Goal: Task Accomplishment & Management: Manage account settings

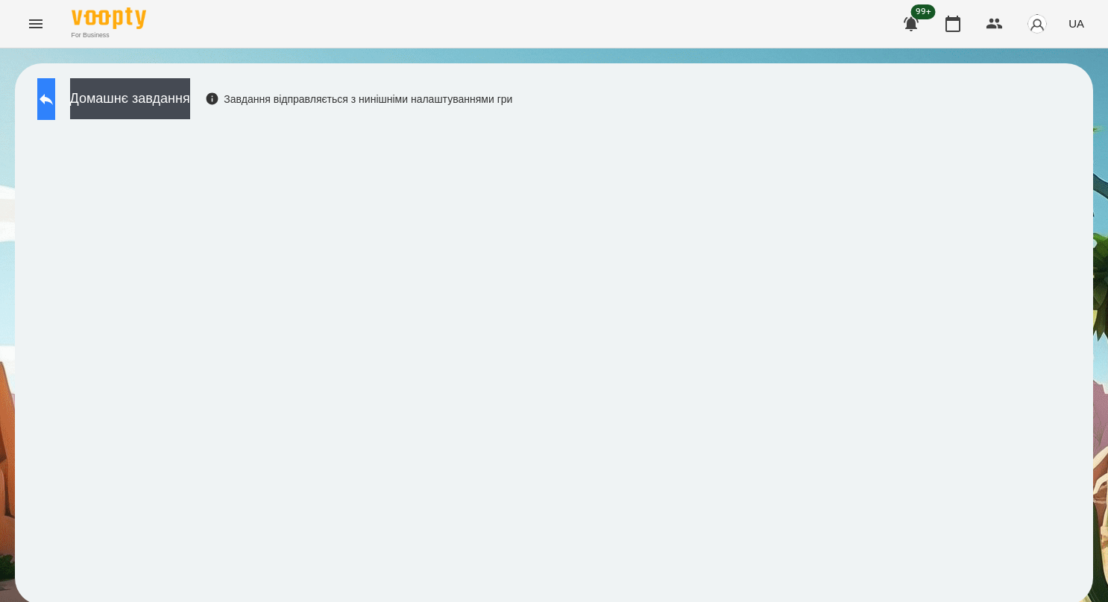
click at [55, 94] on icon at bounding box center [46, 99] width 18 height 18
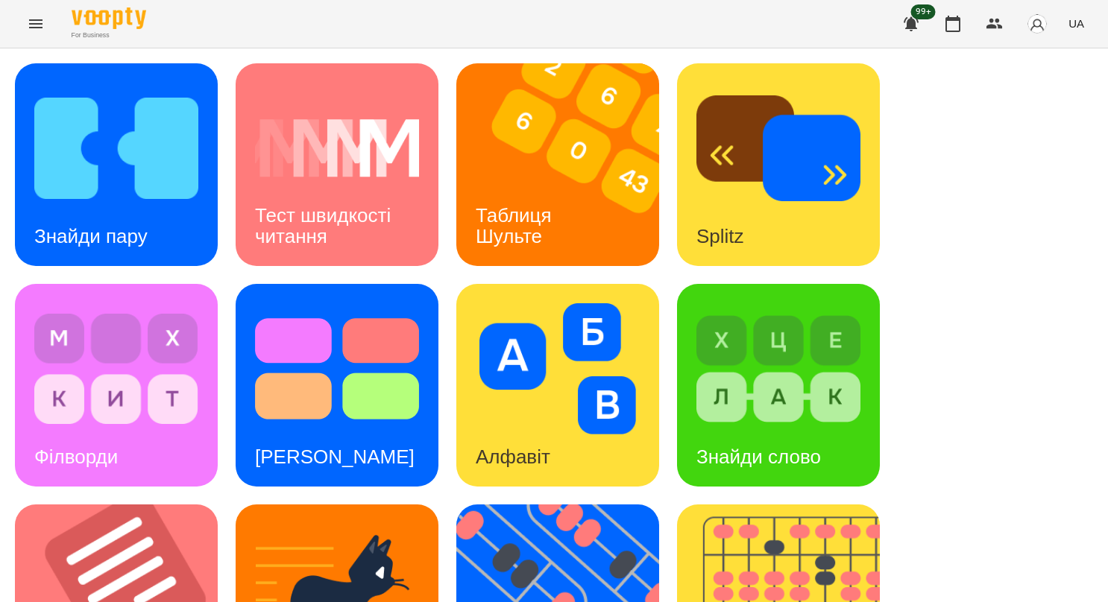
scroll to position [522, 0]
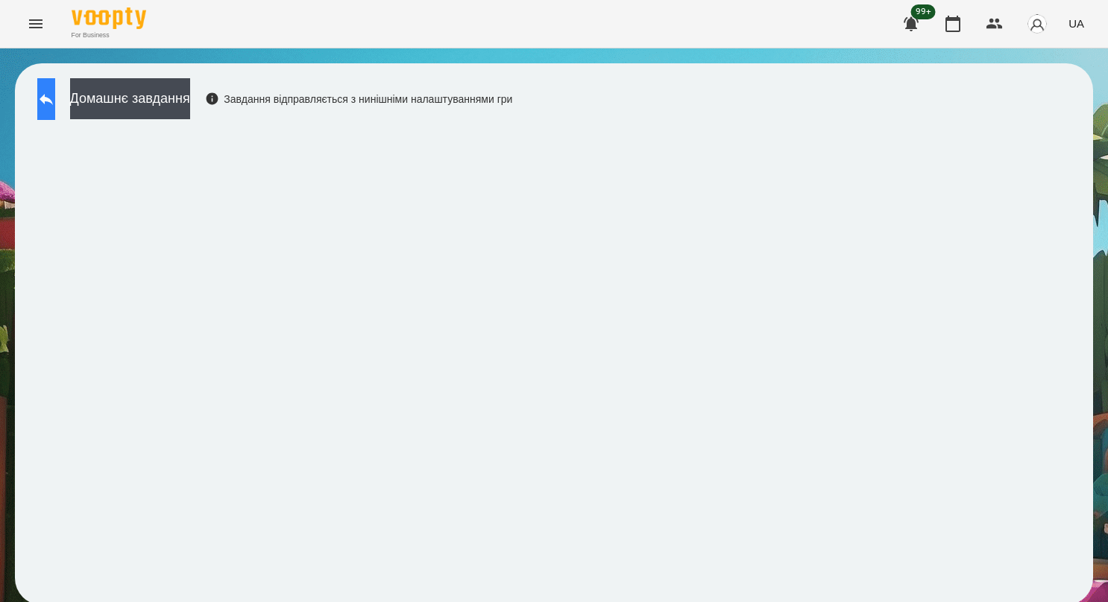
click at [55, 100] on icon at bounding box center [46, 99] width 18 height 18
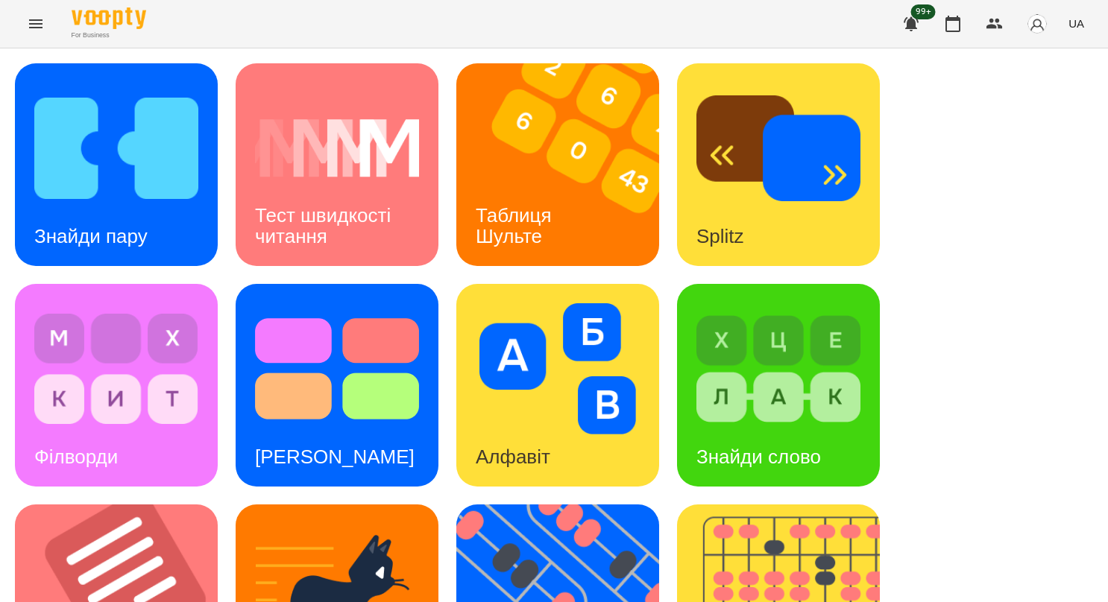
scroll to position [373, 0]
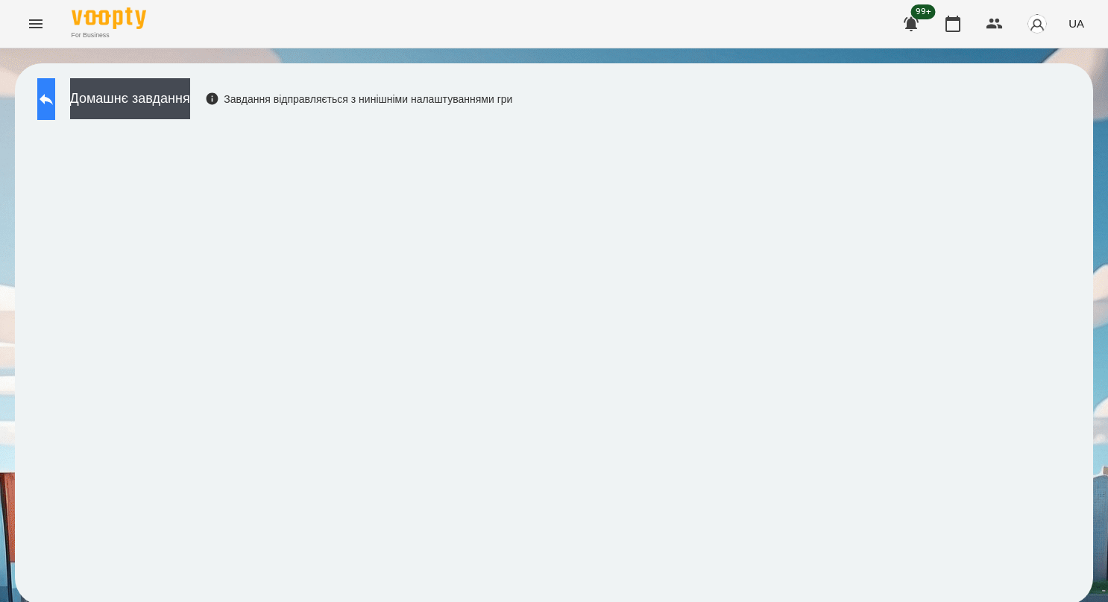
click at [55, 86] on button at bounding box center [46, 99] width 18 height 42
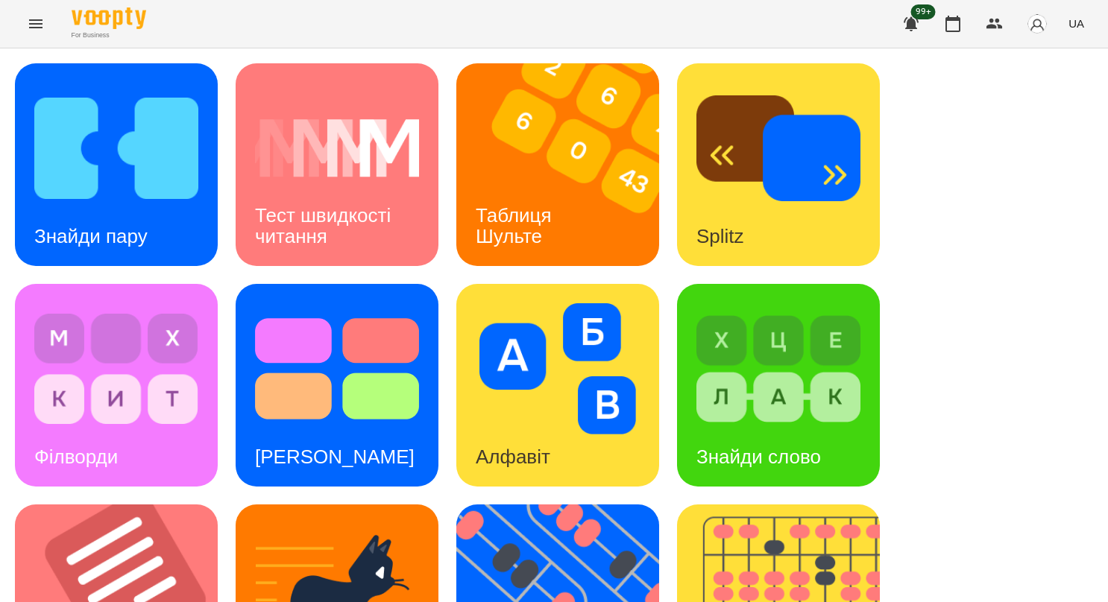
scroll to position [298, 0]
click at [777, 505] on img at bounding box center [787, 606] width 221 height 203
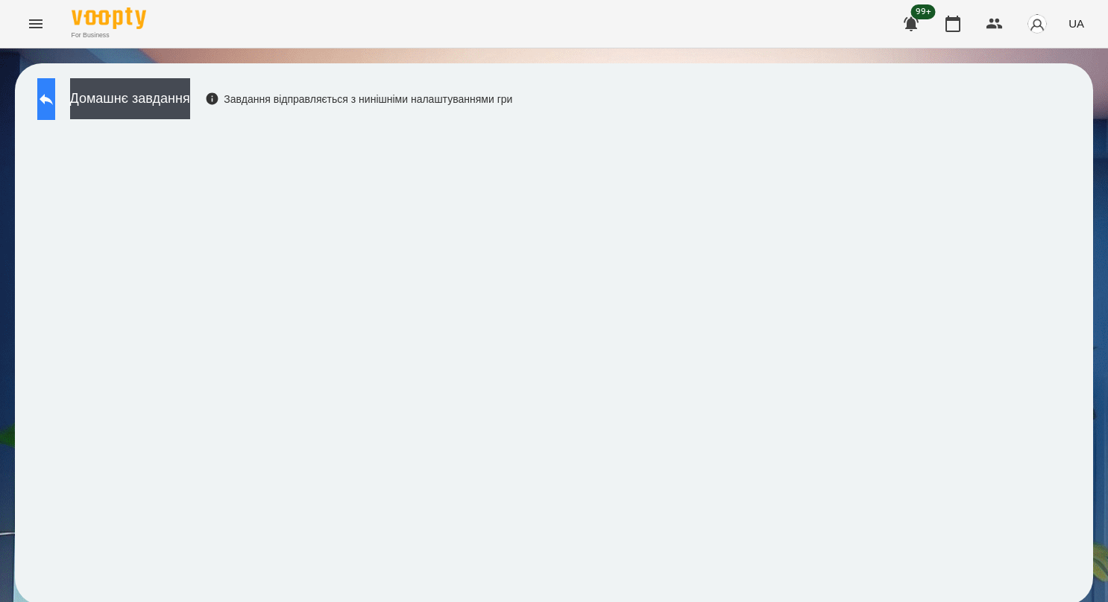
click at [55, 104] on button at bounding box center [46, 99] width 18 height 42
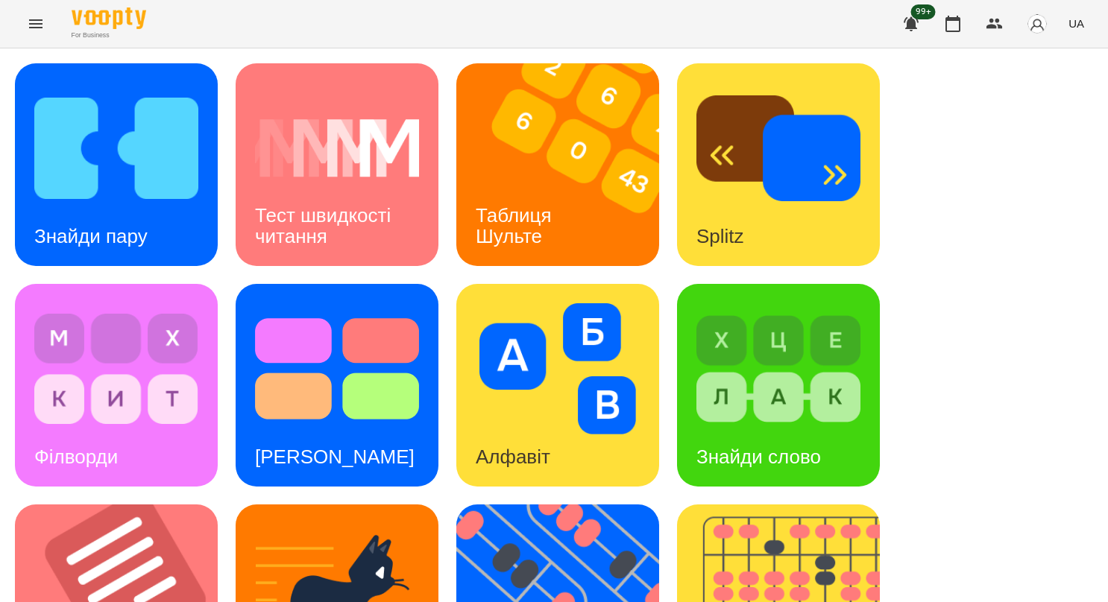
scroll to position [447, 0]
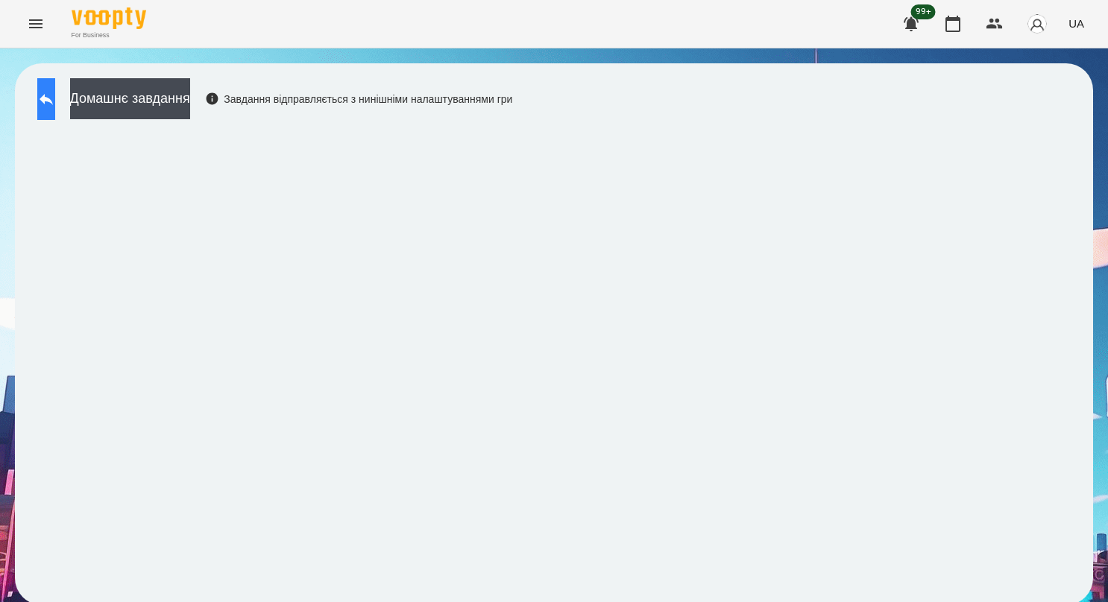
click at [55, 91] on icon at bounding box center [46, 99] width 18 height 18
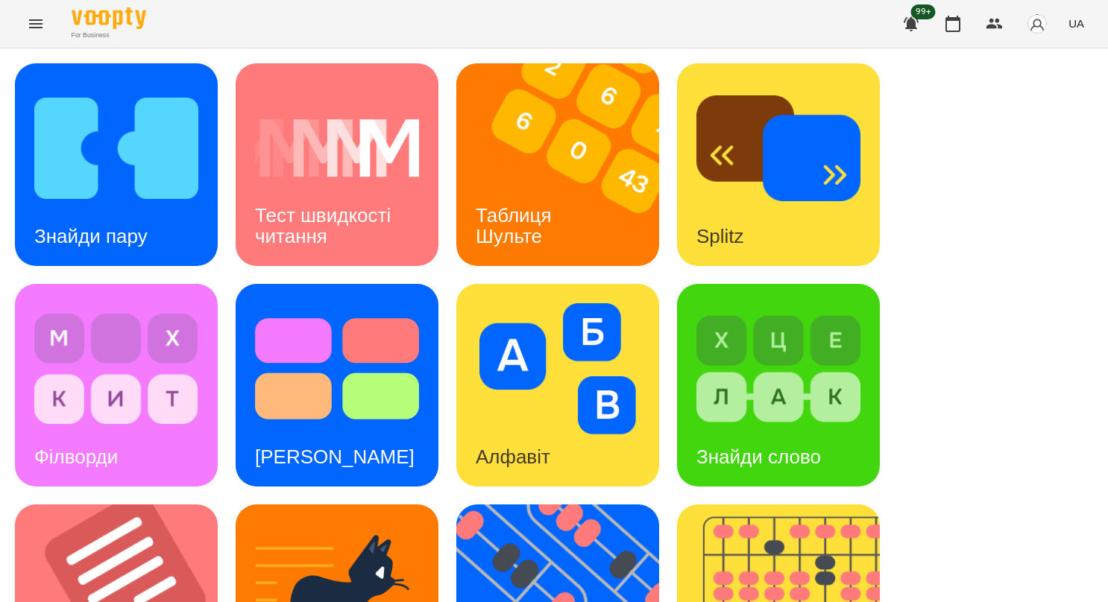
scroll to position [373, 0]
click at [582, 505] on img at bounding box center [566, 606] width 221 height 203
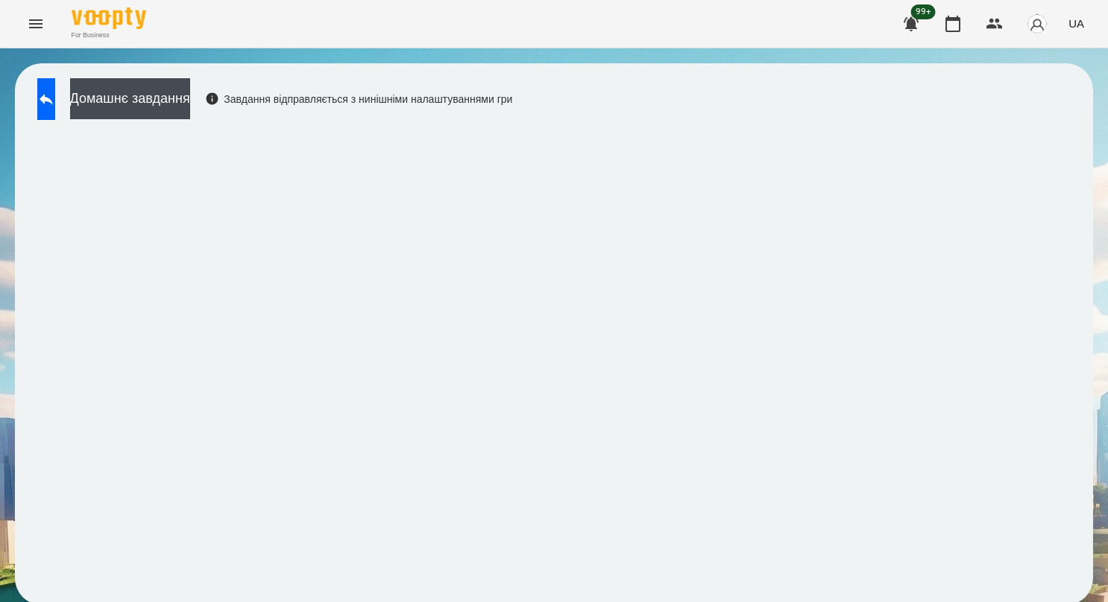
click at [506, 69] on div "Домашнє завдання Завдання відправляється з нинішніми налаштуваннями гри" at bounding box center [554, 334] width 1078 height 542
click at [55, 101] on button at bounding box center [46, 99] width 18 height 42
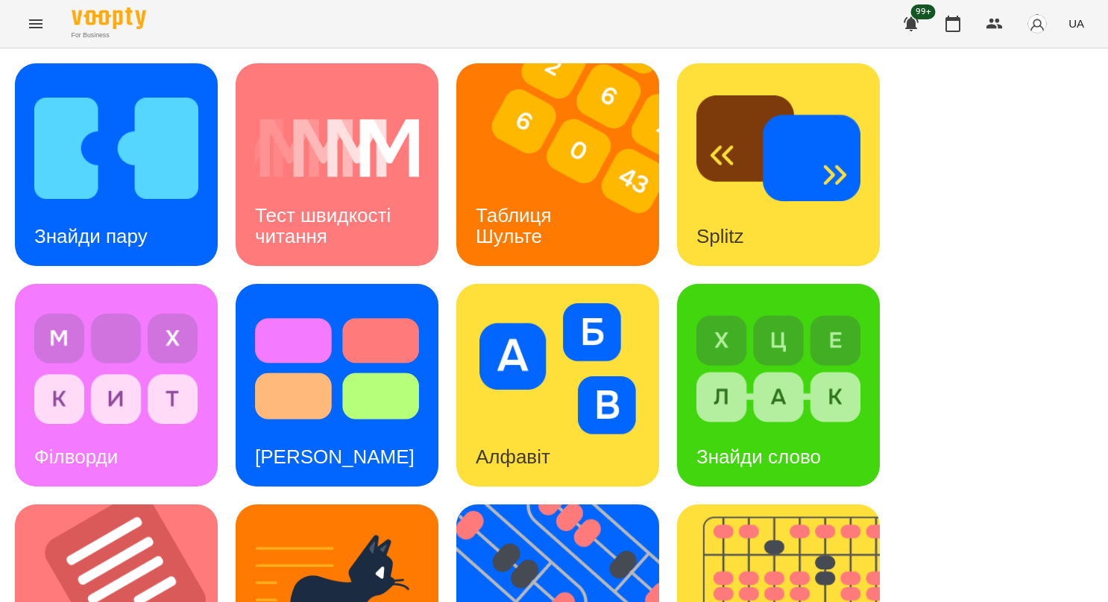
click at [894, 222] on div "Знайди пару Тест швидкості читання Таблиця Шульте Splitz Філворди Тест Струпа А…" at bounding box center [554, 606] width 1078 height 1086
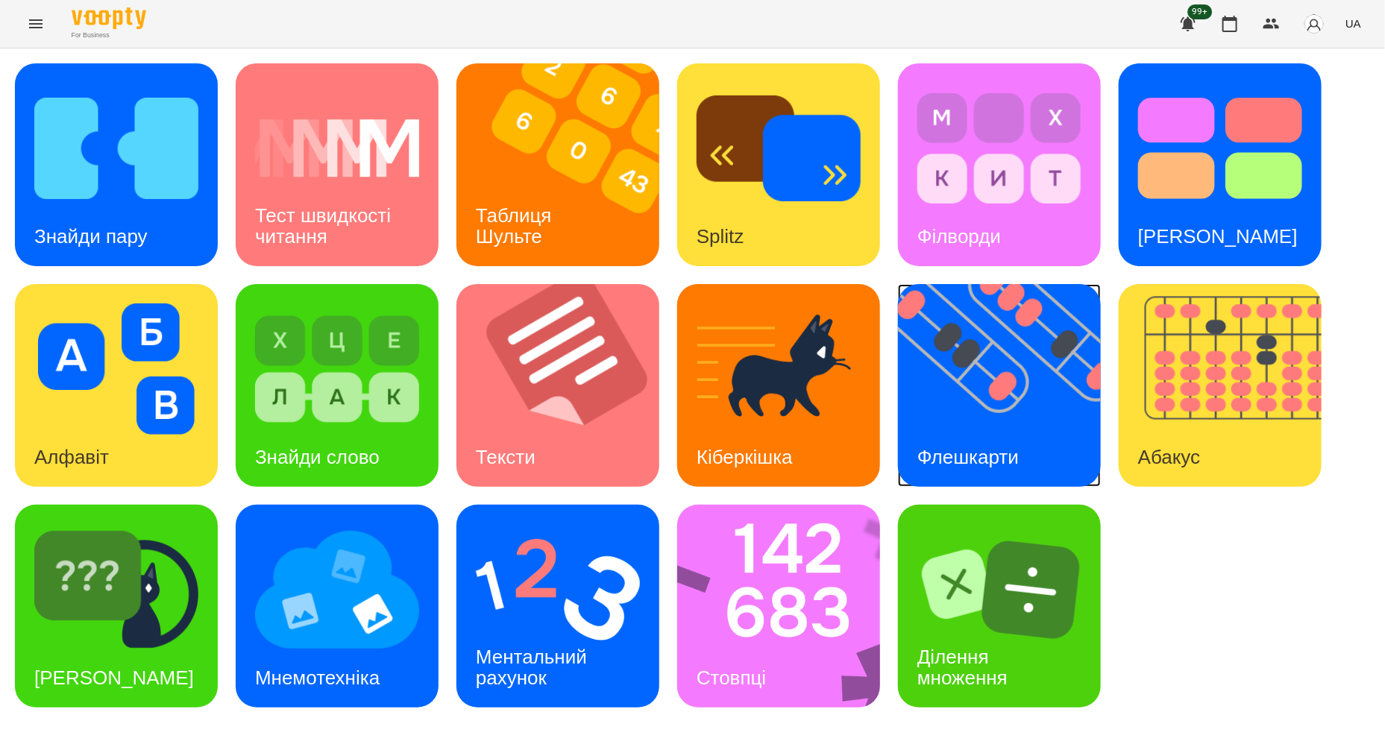
click at [1032, 395] on img at bounding box center [1008, 385] width 221 height 203
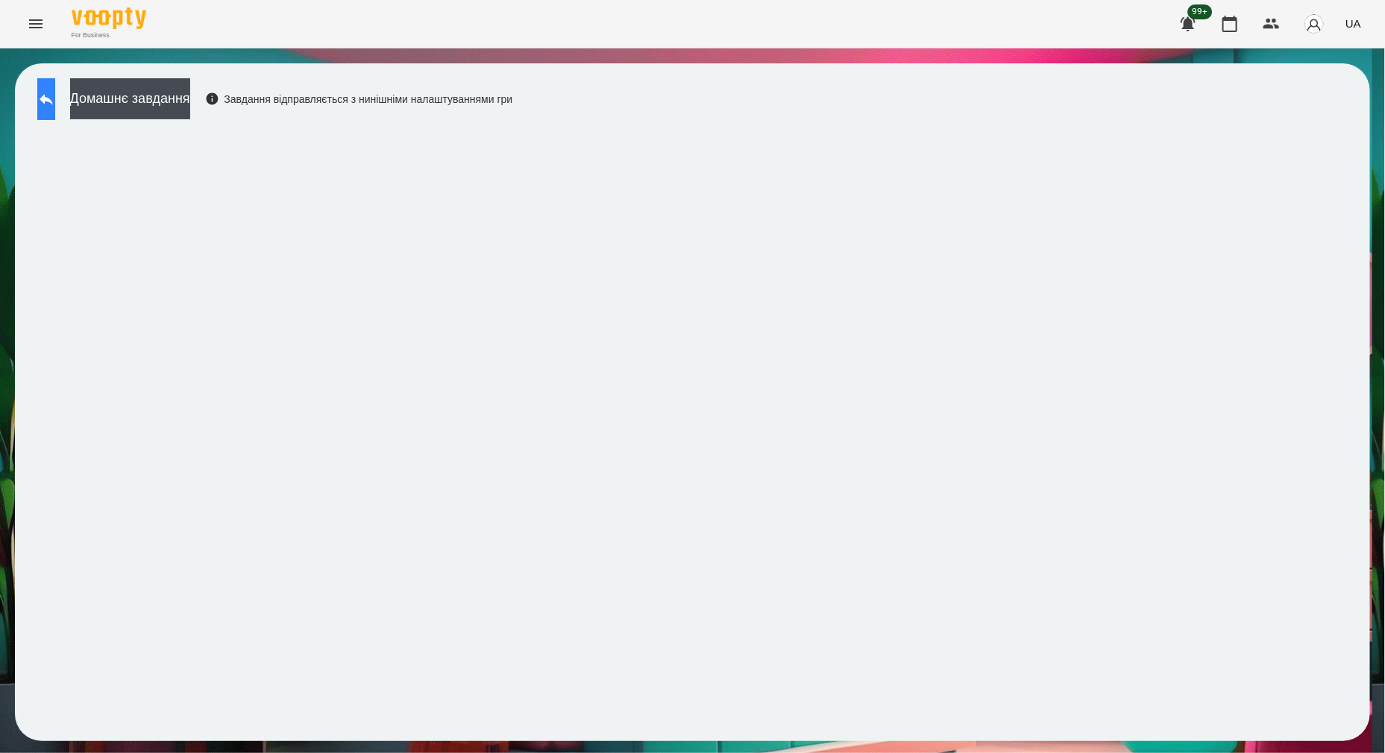
click at [55, 105] on icon at bounding box center [46, 99] width 18 height 18
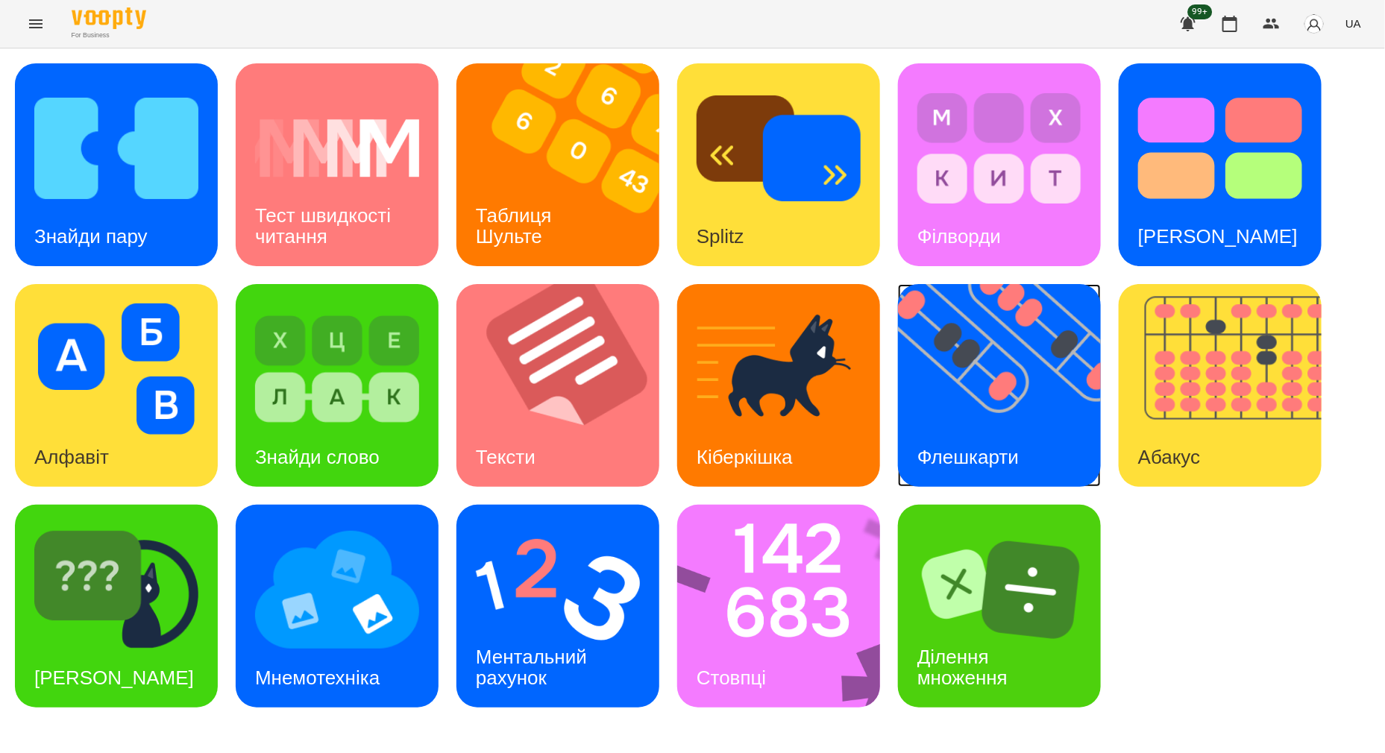
click at [984, 393] on img at bounding box center [1008, 385] width 221 height 203
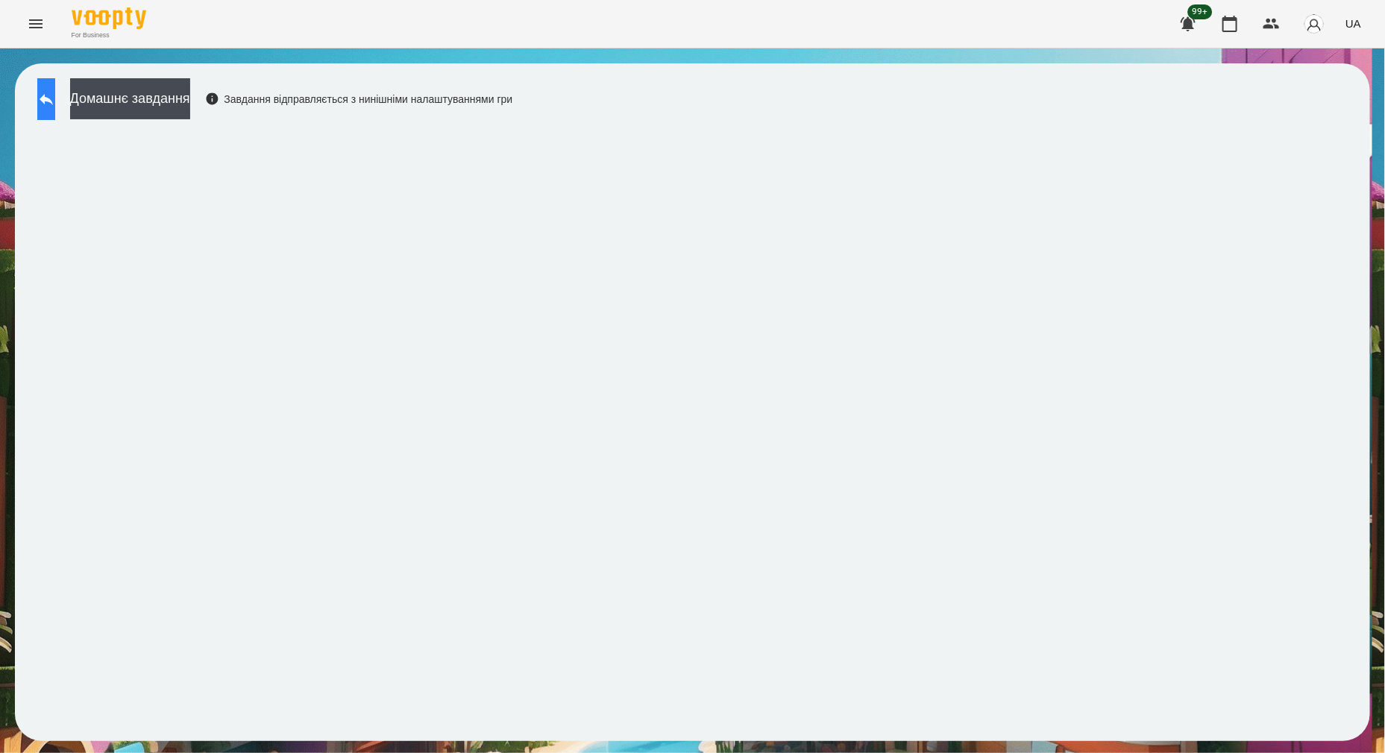
click at [55, 101] on icon at bounding box center [46, 99] width 18 height 18
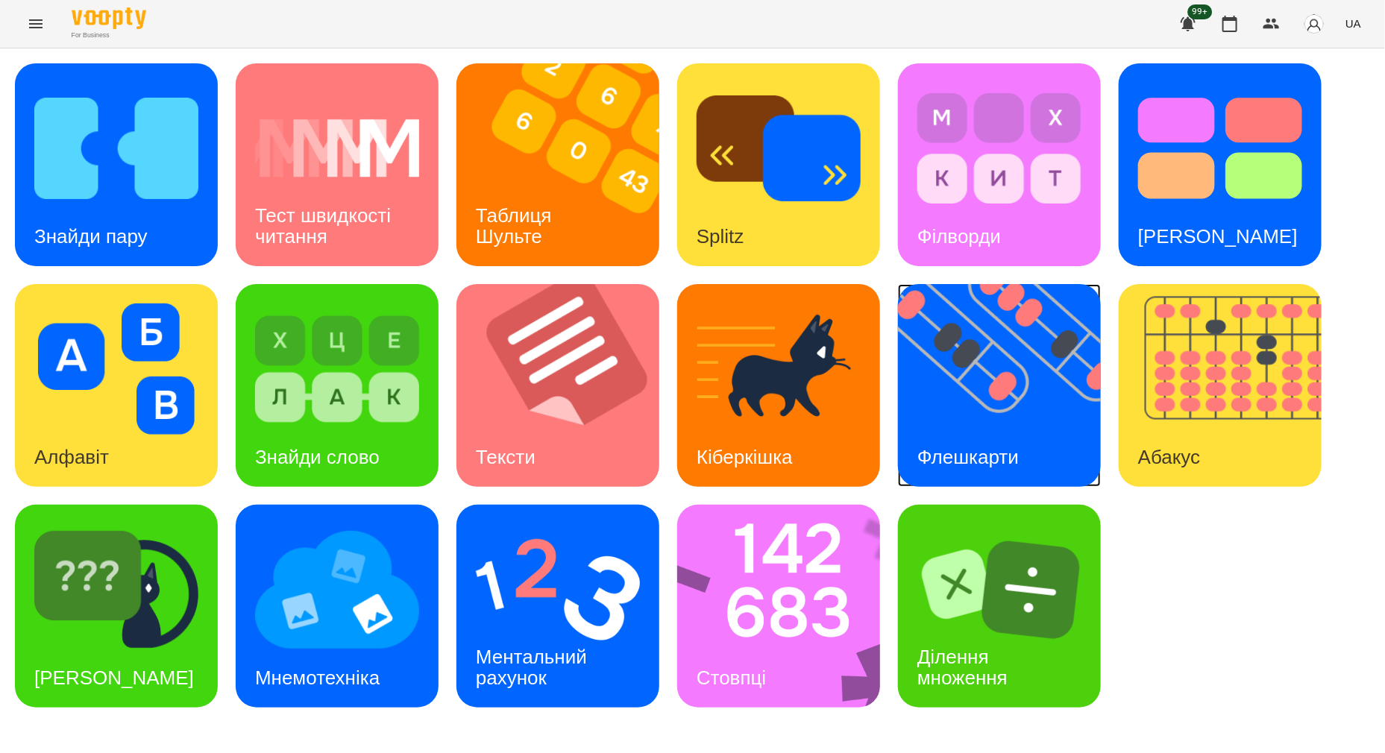
click at [1009, 391] on img at bounding box center [1008, 385] width 221 height 203
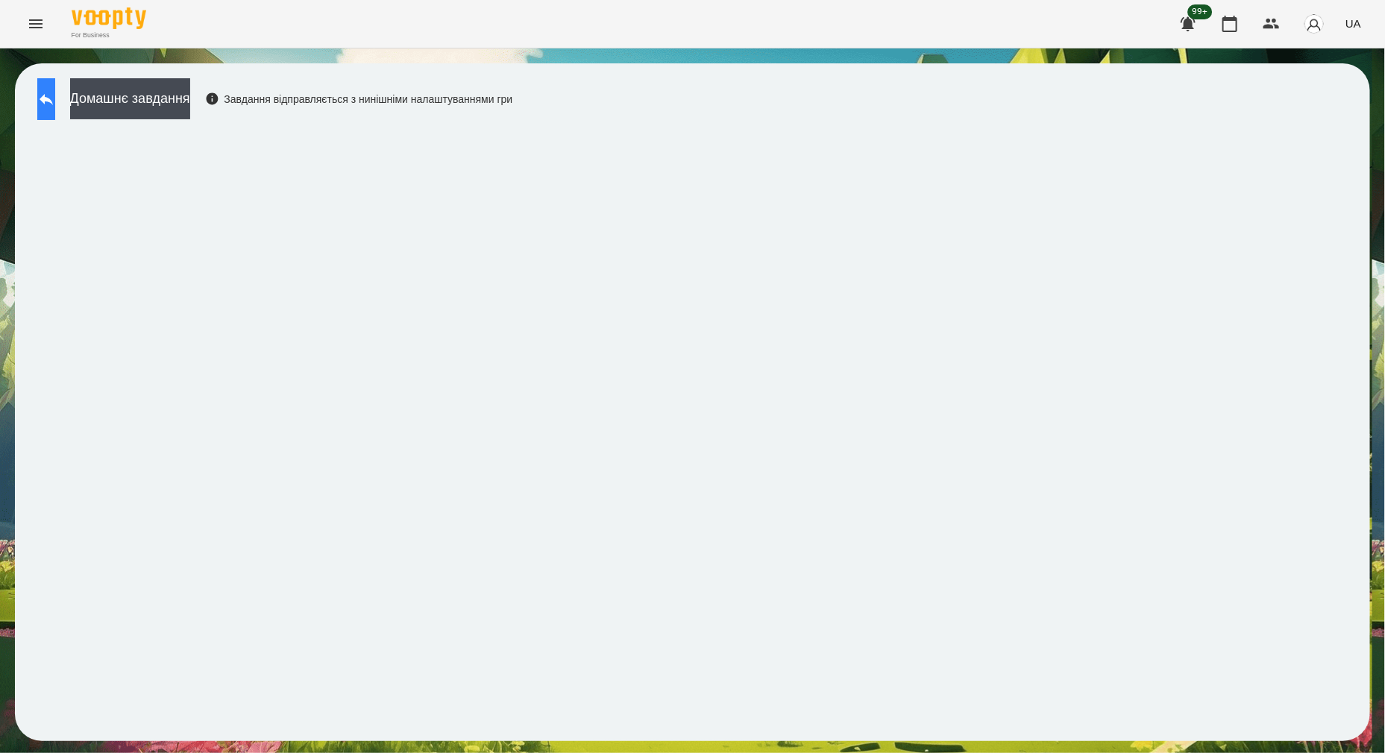
click at [49, 102] on button at bounding box center [46, 99] width 18 height 42
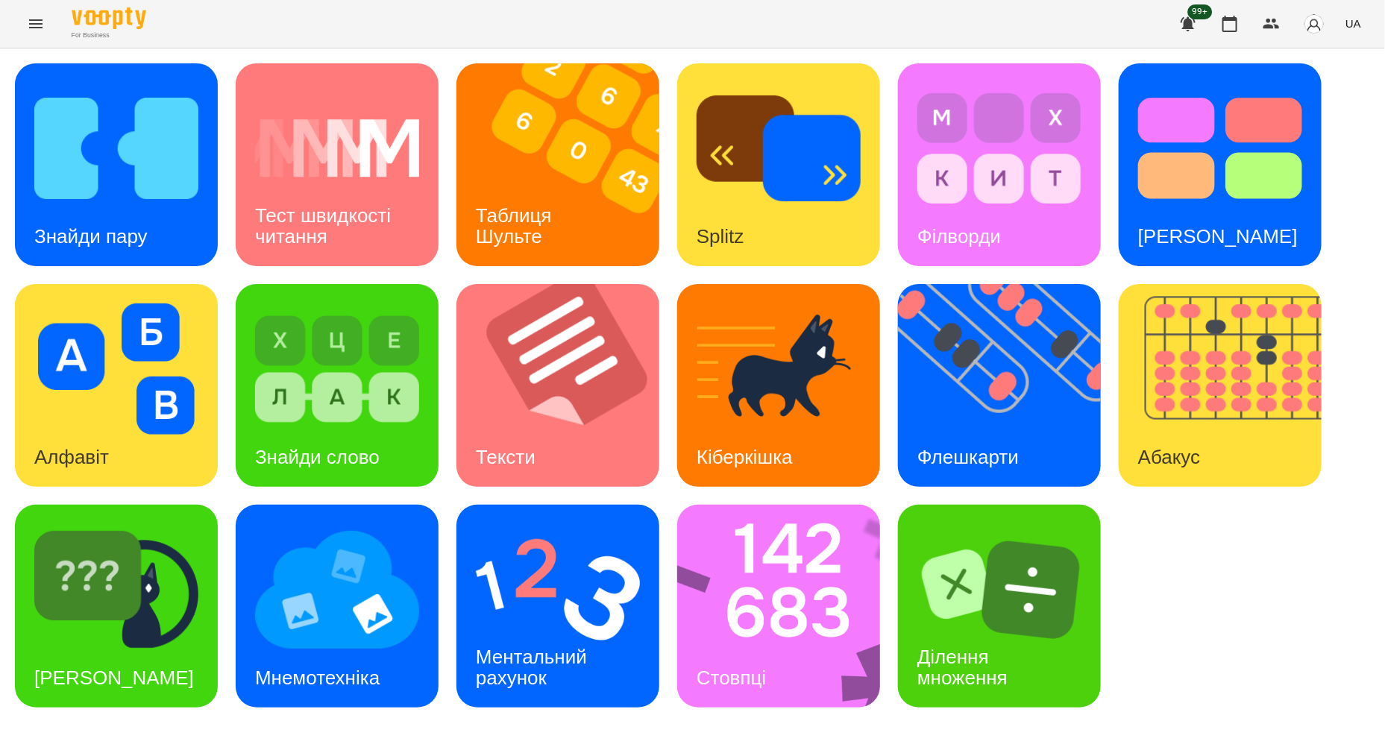
click at [1107, 476] on div "Знайди пару Тест швидкості читання Таблиця Шульте Splitz Філворди Тест Струпа А…" at bounding box center [692, 385] width 1355 height 644
click at [780, 602] on img at bounding box center [788, 606] width 222 height 203
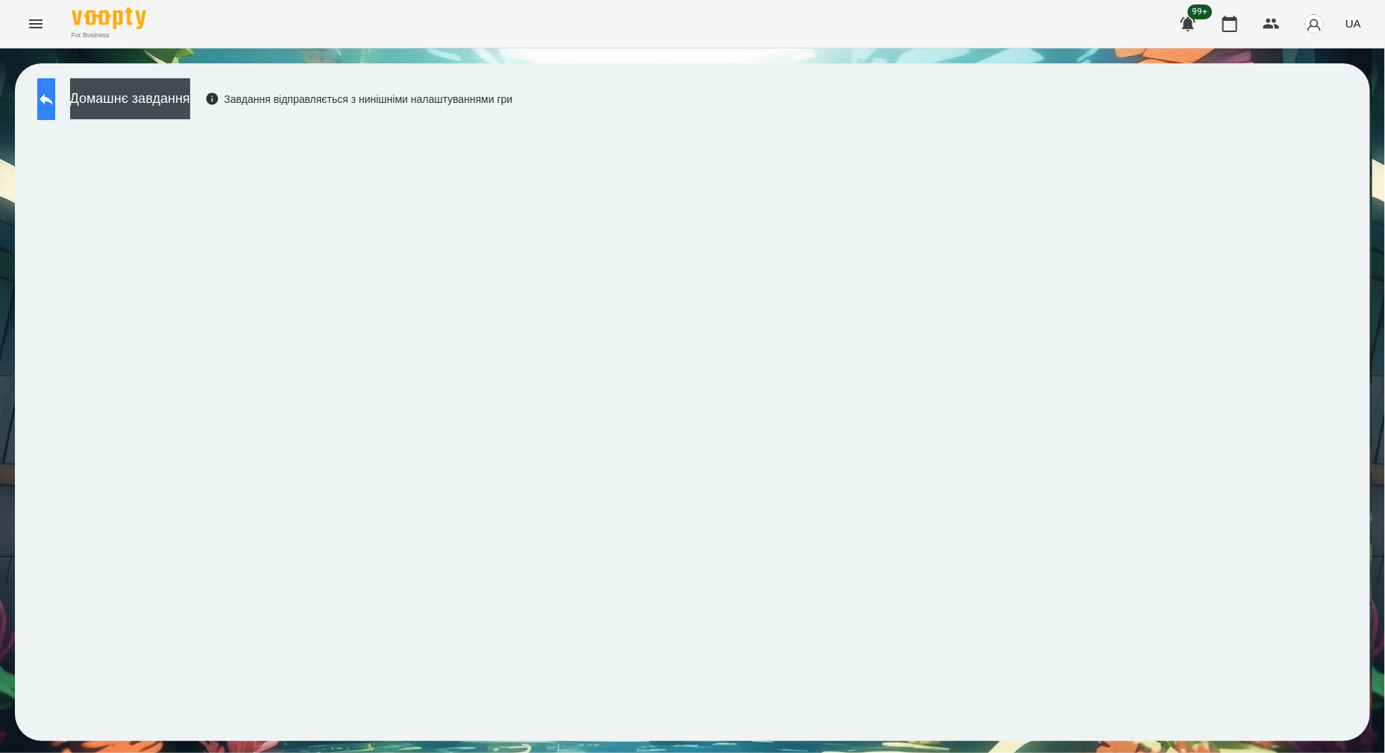
click at [55, 98] on icon at bounding box center [46, 99] width 18 height 18
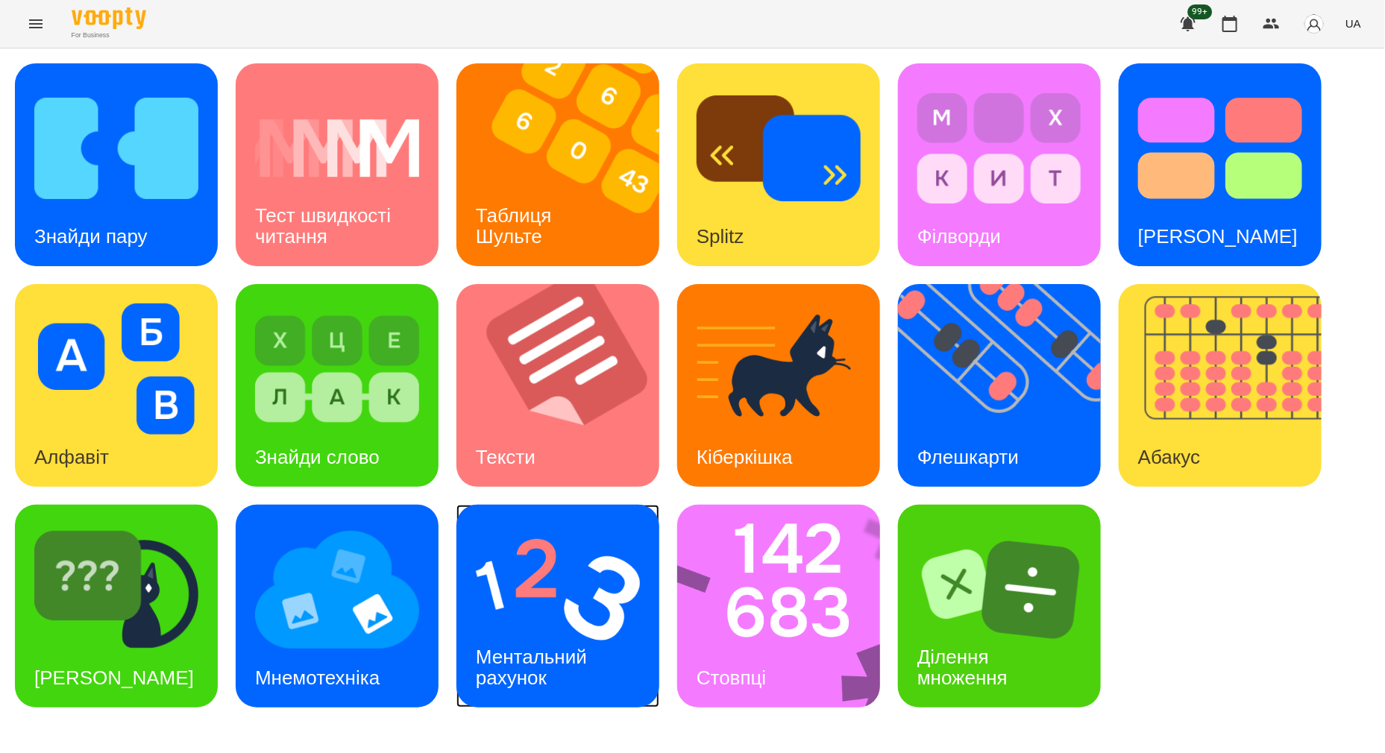
click at [552, 602] on img at bounding box center [558, 589] width 164 height 131
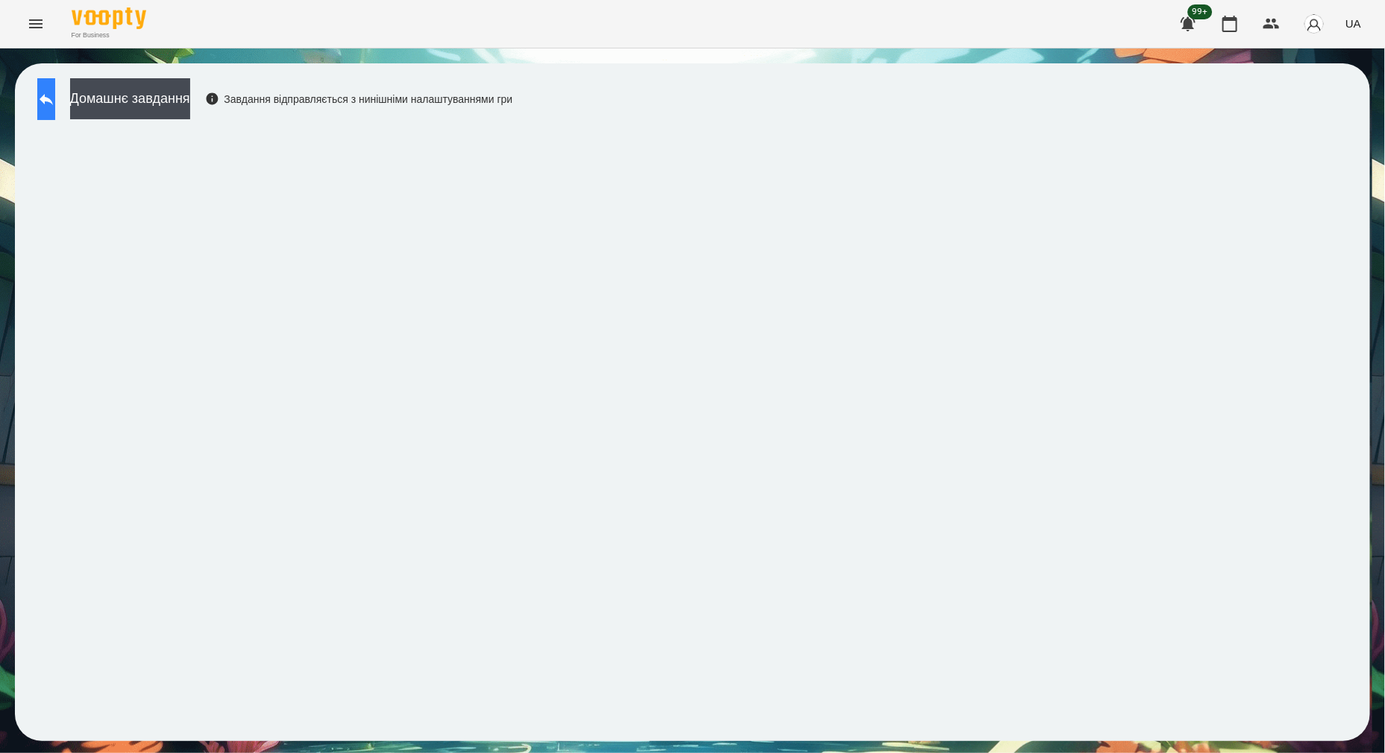
click at [50, 95] on button at bounding box center [46, 99] width 18 height 42
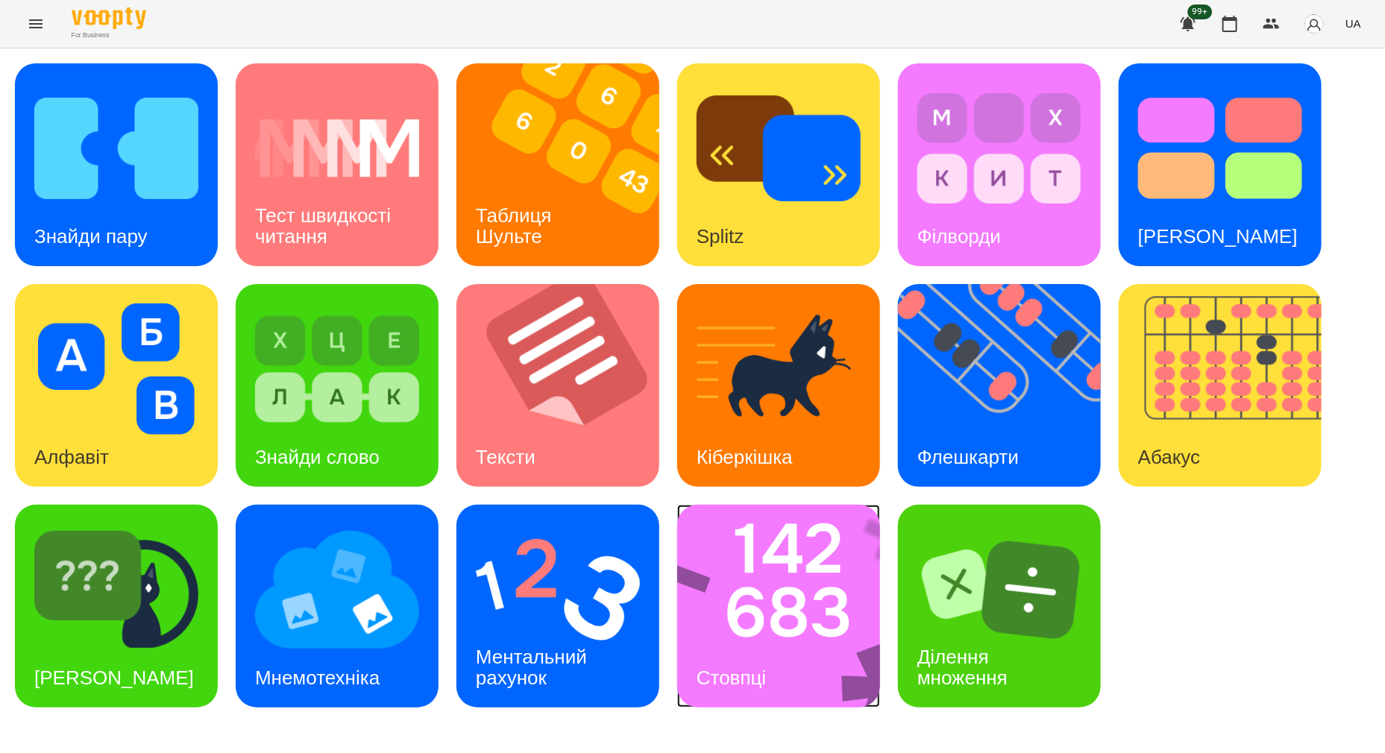
click at [737, 602] on img at bounding box center [788, 606] width 222 height 203
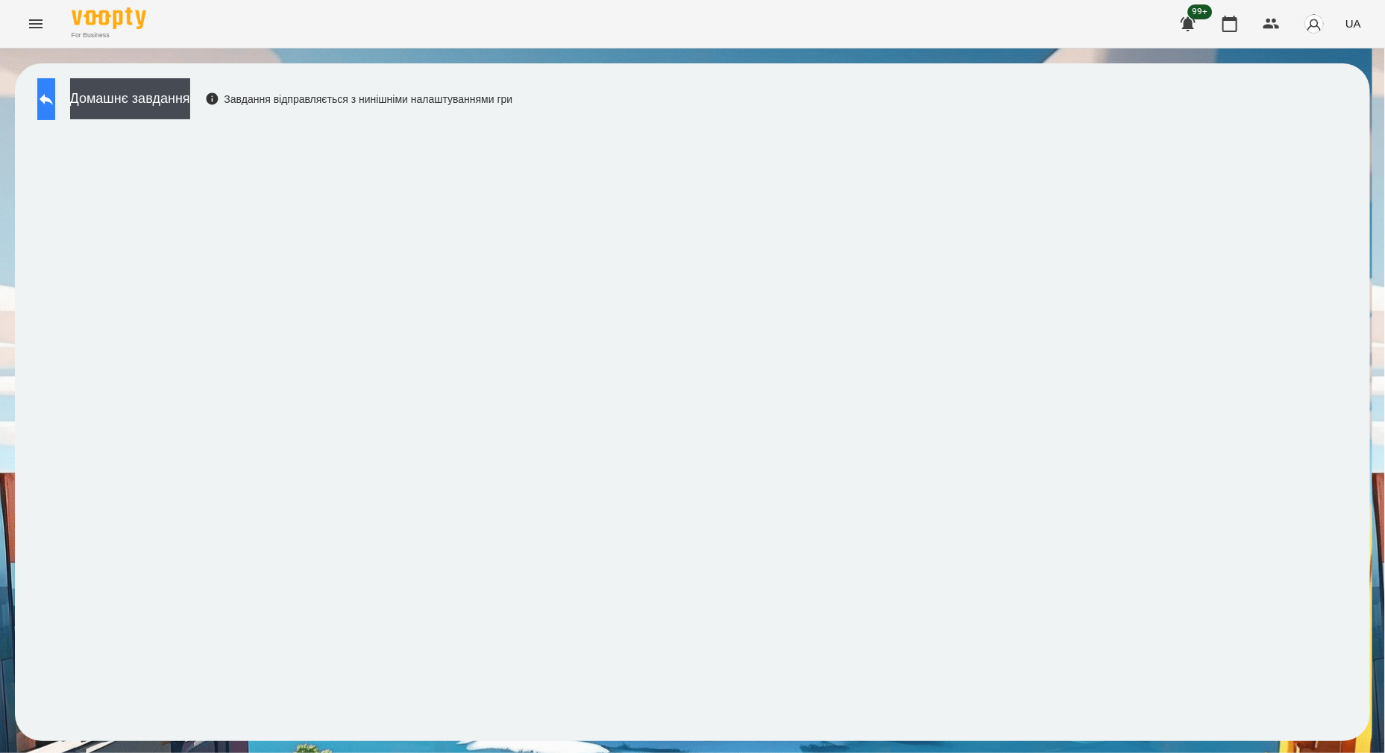
click at [55, 98] on icon at bounding box center [46, 99] width 18 height 18
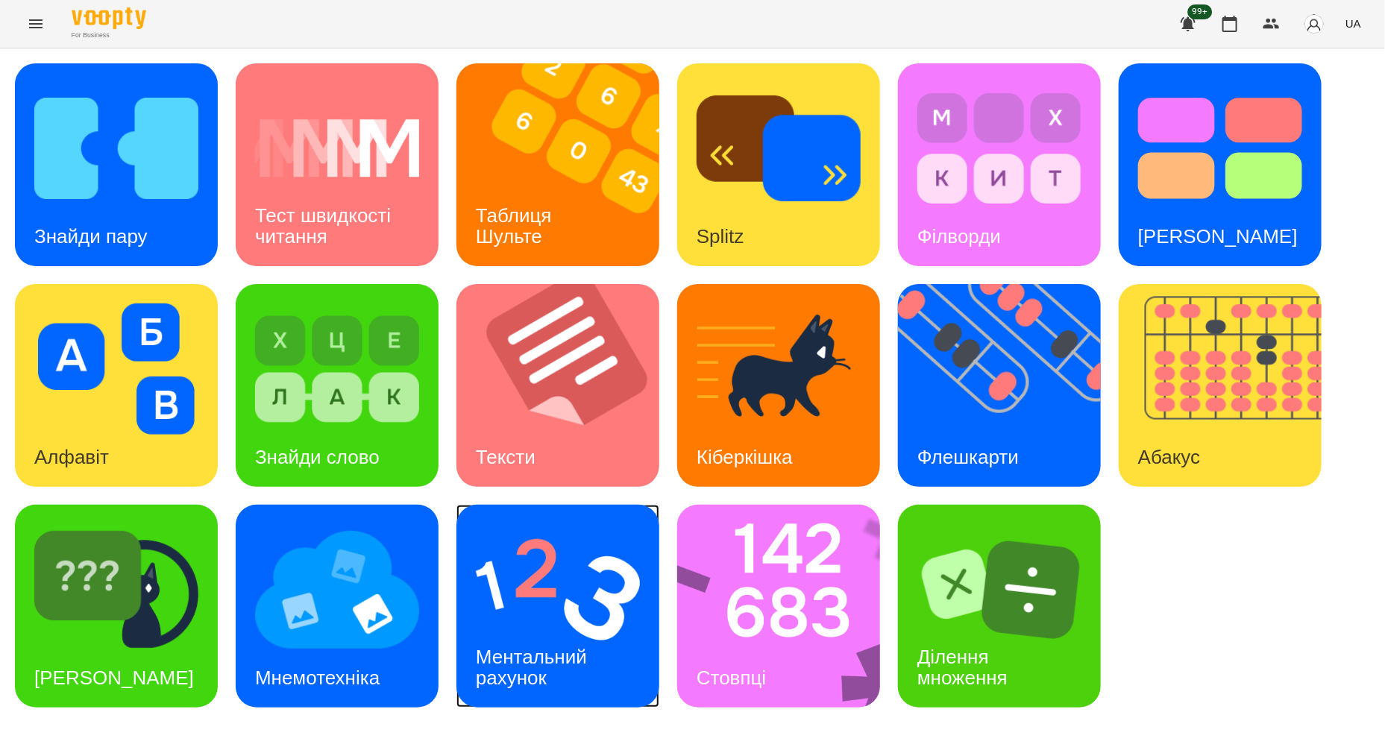
click at [547, 602] on img at bounding box center [558, 589] width 164 height 131
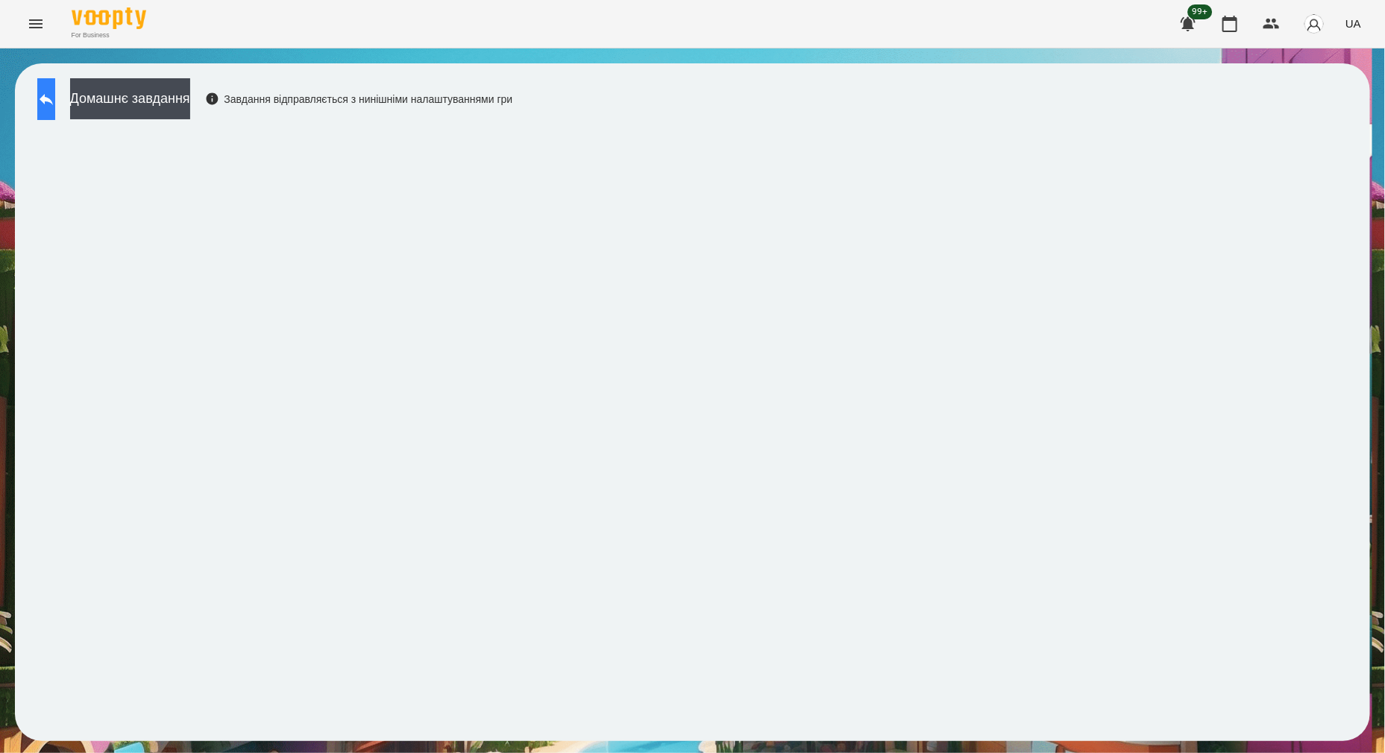
click at [53, 99] on icon at bounding box center [46, 99] width 13 height 11
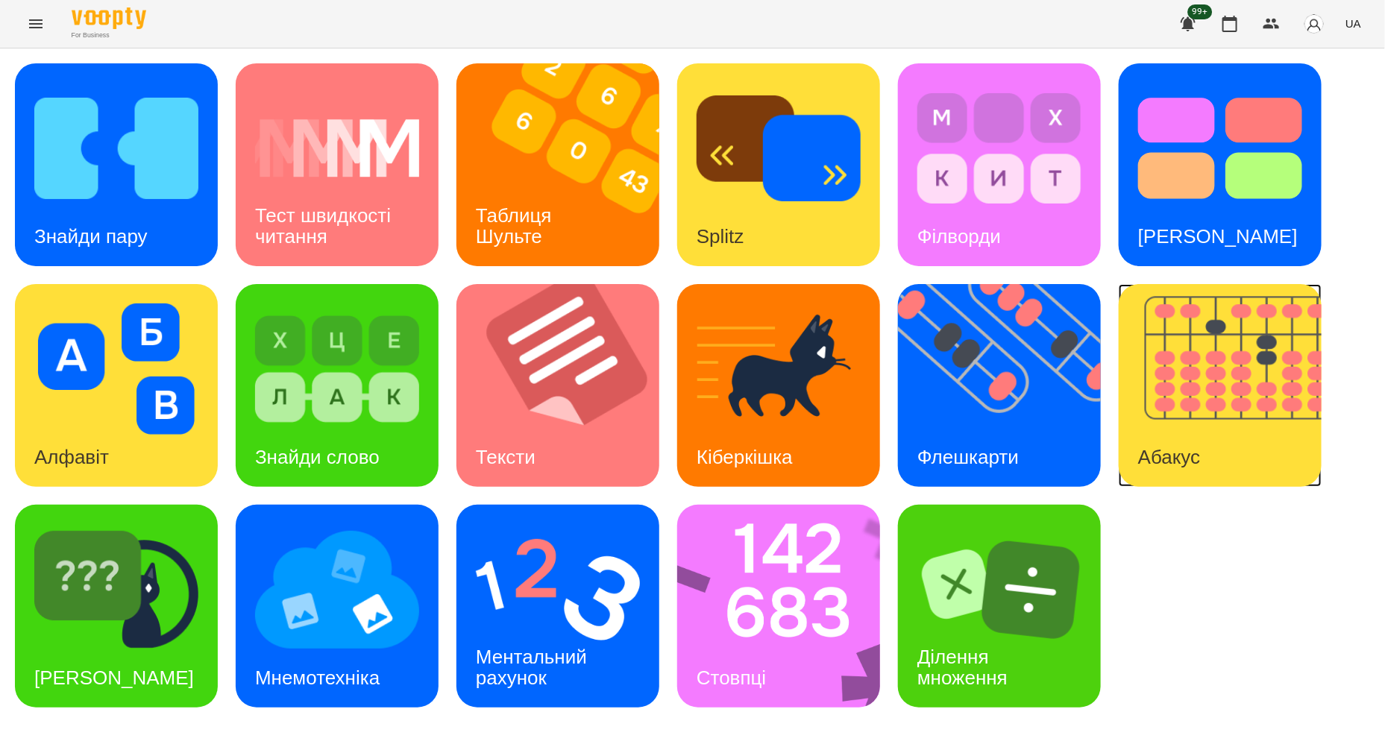
click at [1107, 391] on img at bounding box center [1228, 385] width 221 height 203
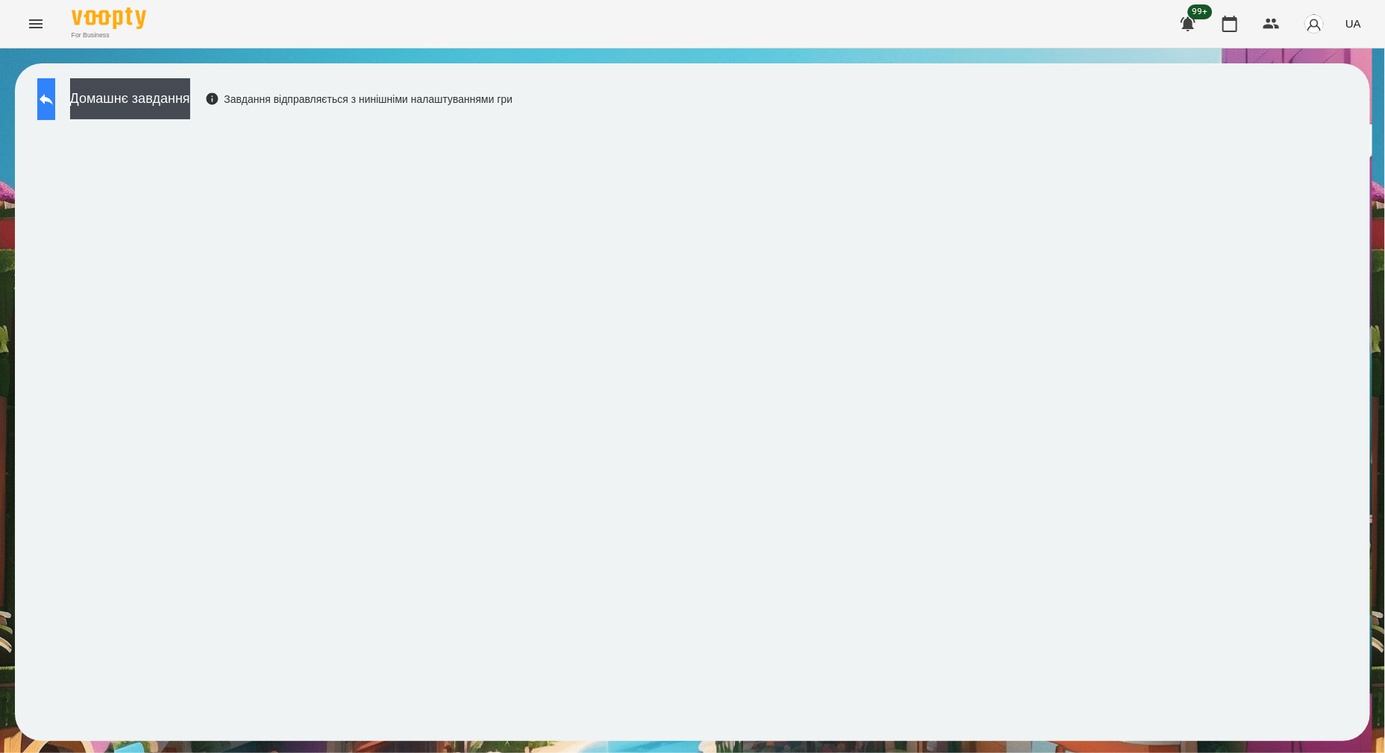
click at [50, 103] on button at bounding box center [46, 99] width 18 height 42
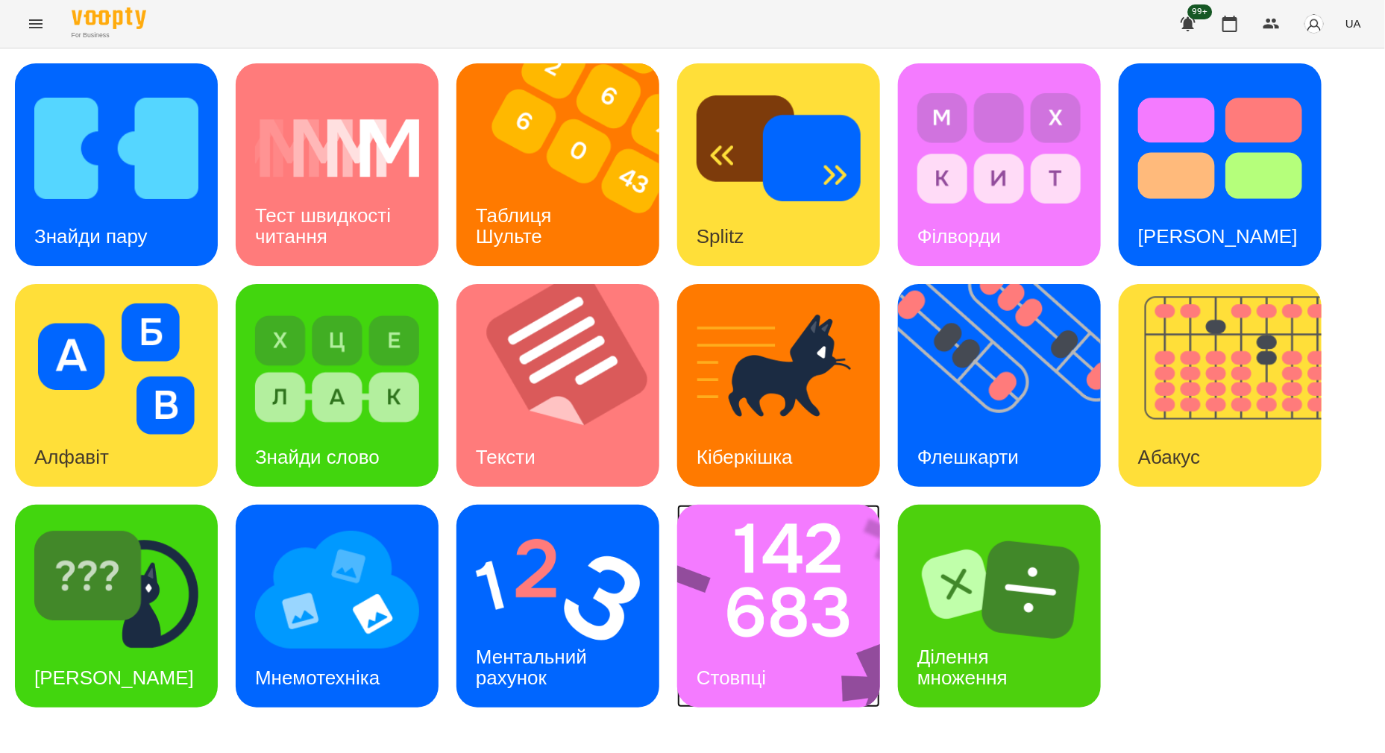
click at [792, 582] on img at bounding box center [788, 606] width 222 height 203
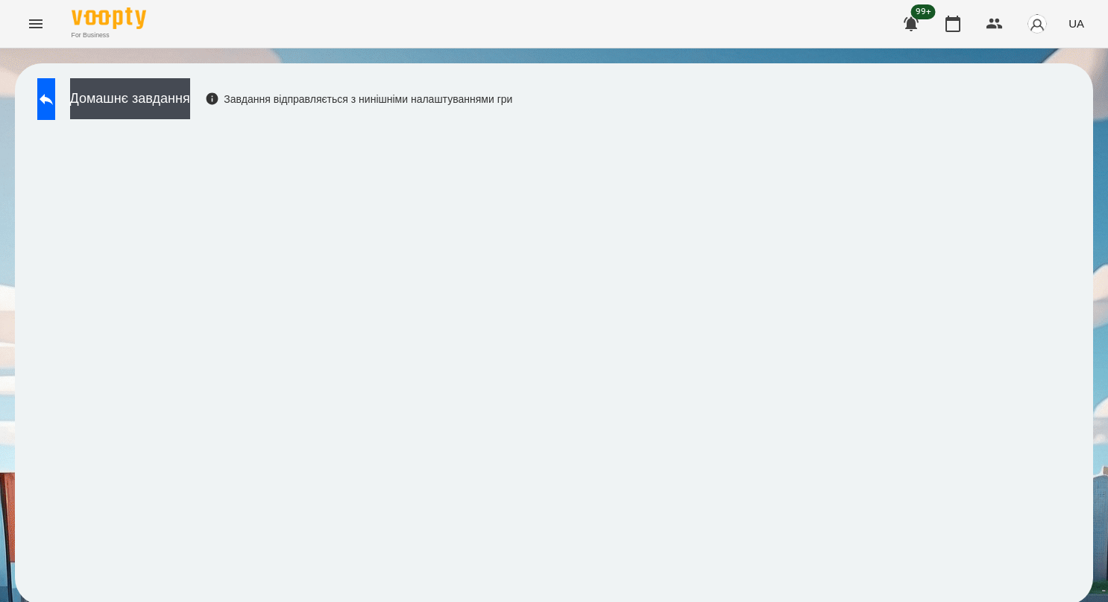
scroll to position [3, 0]
click at [39, 22] on icon "Menu" at bounding box center [36, 24] width 18 height 18
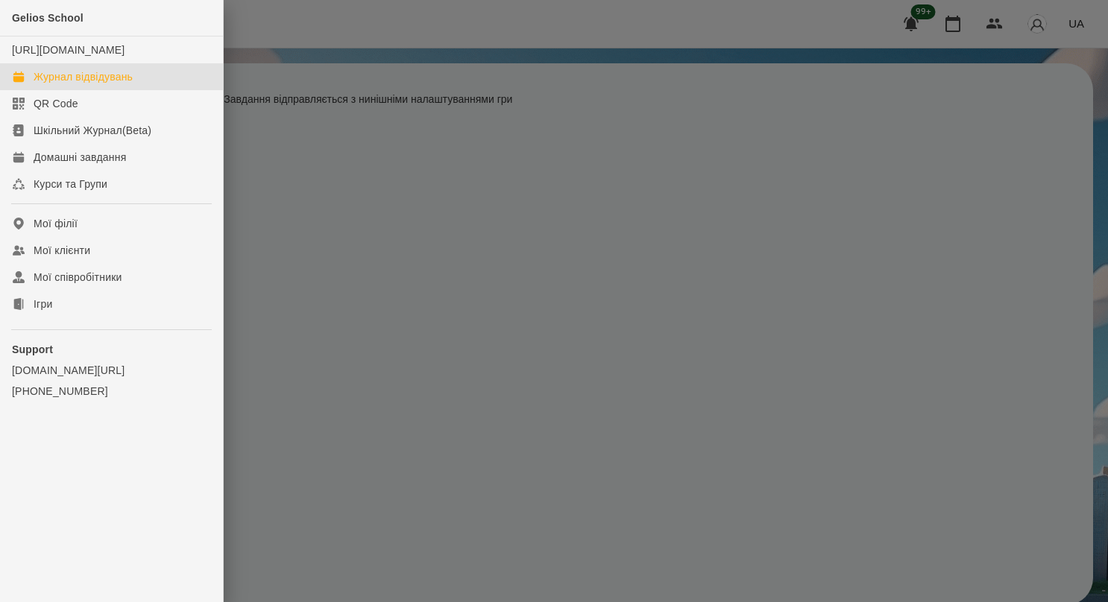
click at [48, 90] on link "Журнал відвідувань" at bounding box center [111, 76] width 223 height 27
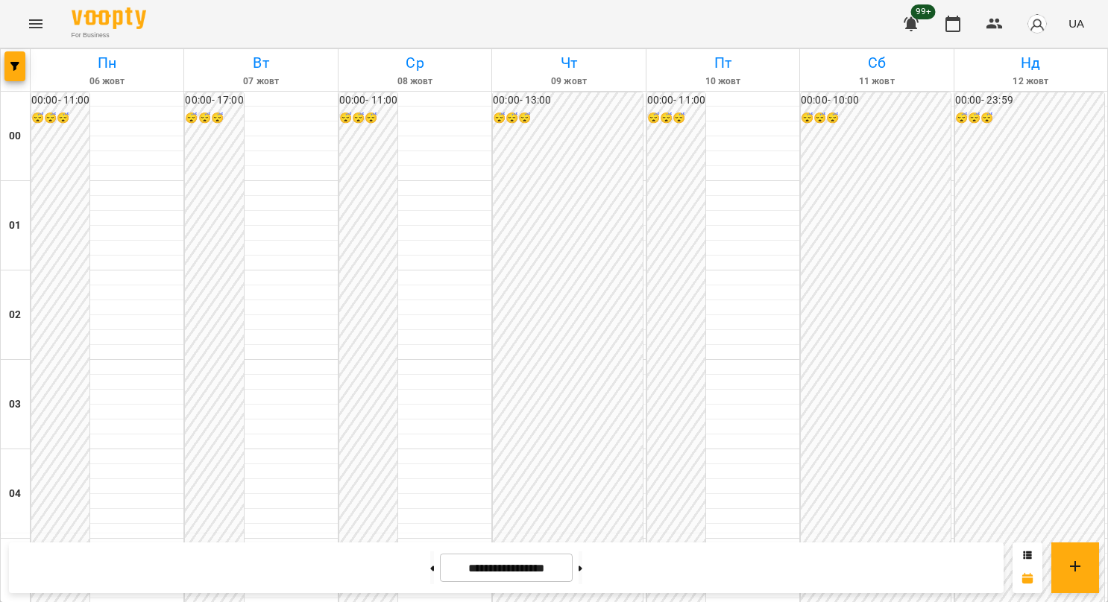
scroll to position [1044, 0]
click at [582, 566] on button at bounding box center [581, 568] width 4 height 33
type input "**********"
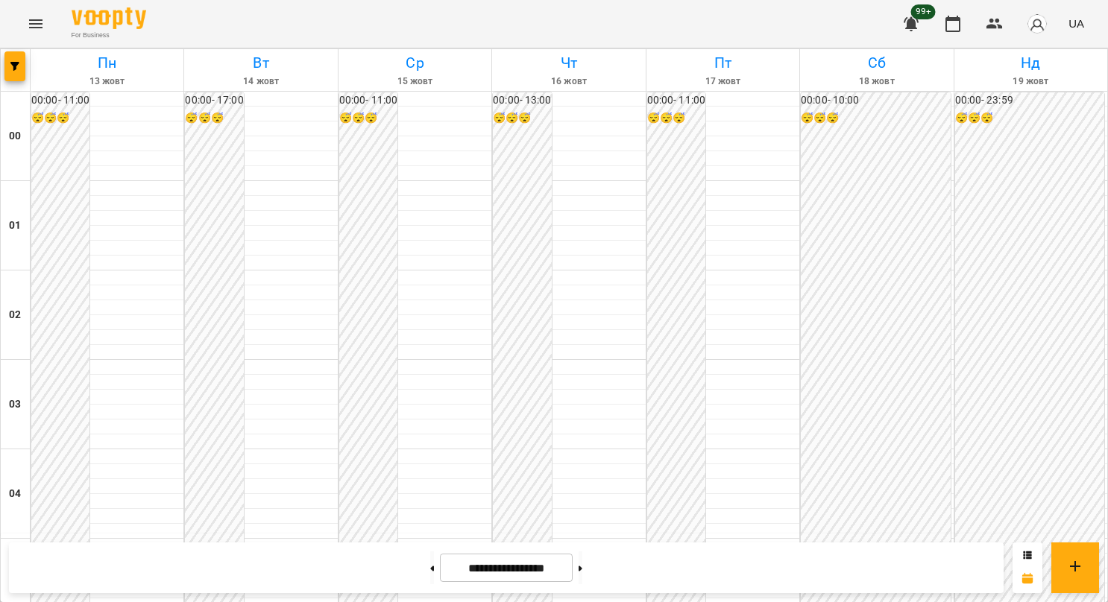
scroll to position [895, 0]
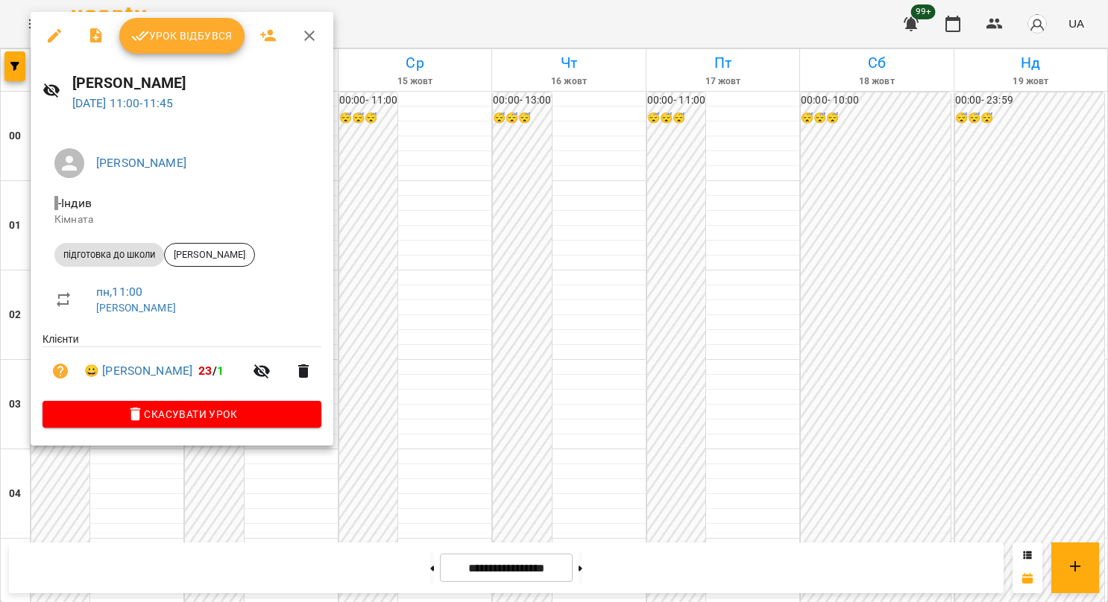
click at [207, 45] on span "Урок відбувся" at bounding box center [181, 36] width 101 height 18
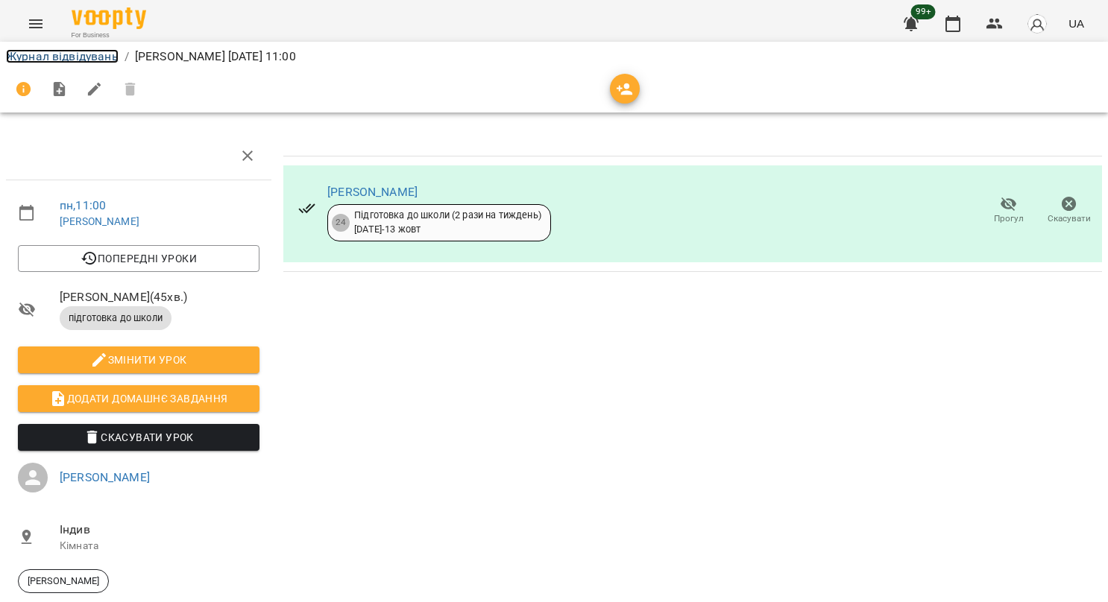
click at [61, 52] on link "Журнал відвідувань" at bounding box center [62, 56] width 113 height 14
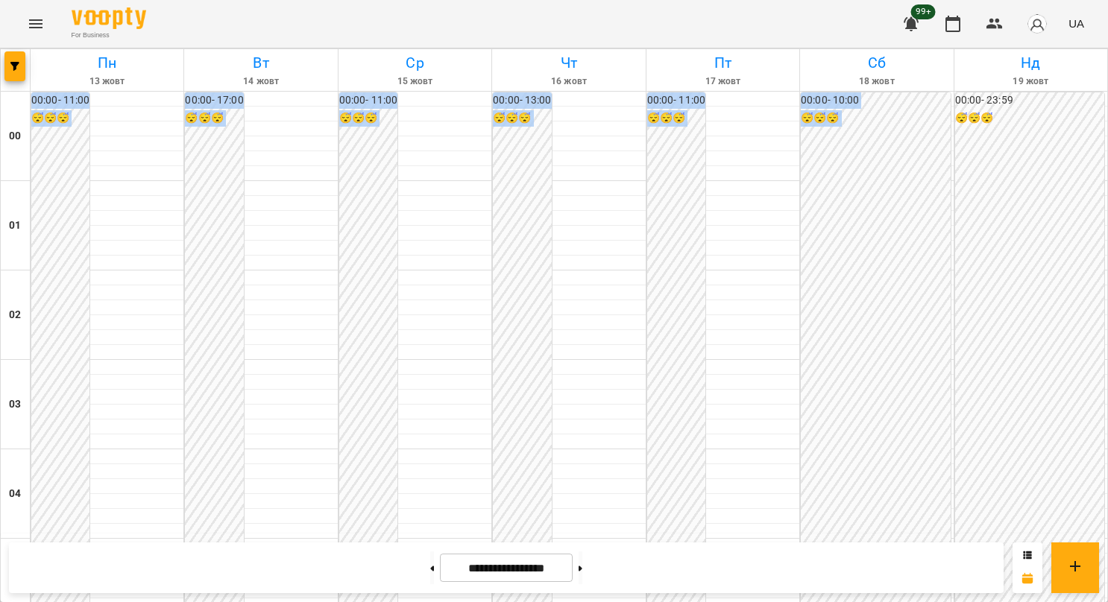
scroll to position [1703, 0]
drag, startPoint x: 689, startPoint y: 640, endPoint x: 916, endPoint y: 640, distance: 226.7
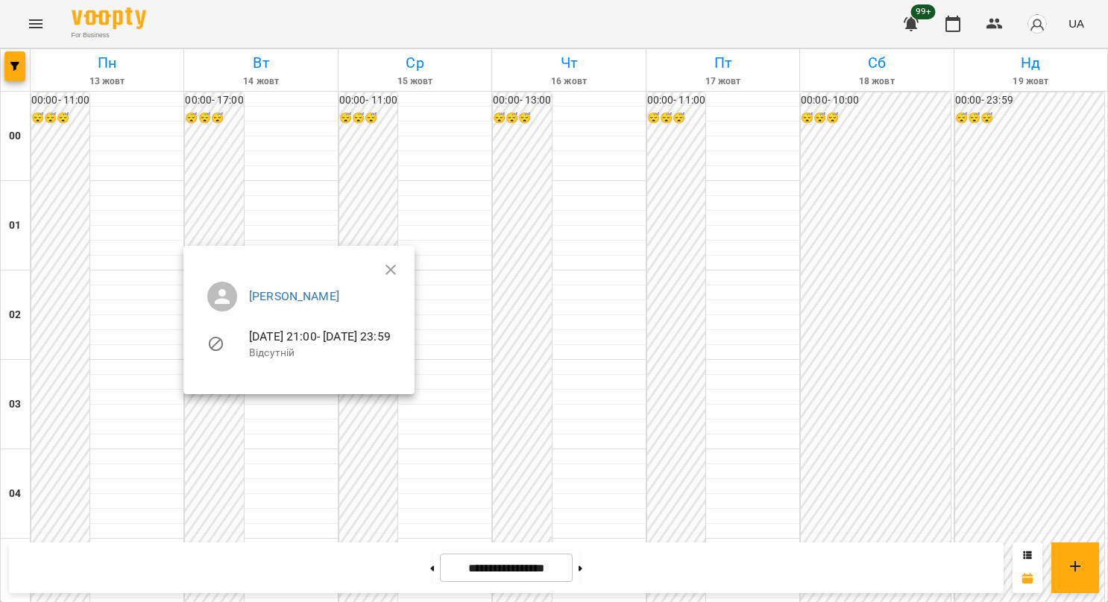
click at [519, 394] on div at bounding box center [554, 301] width 1108 height 602
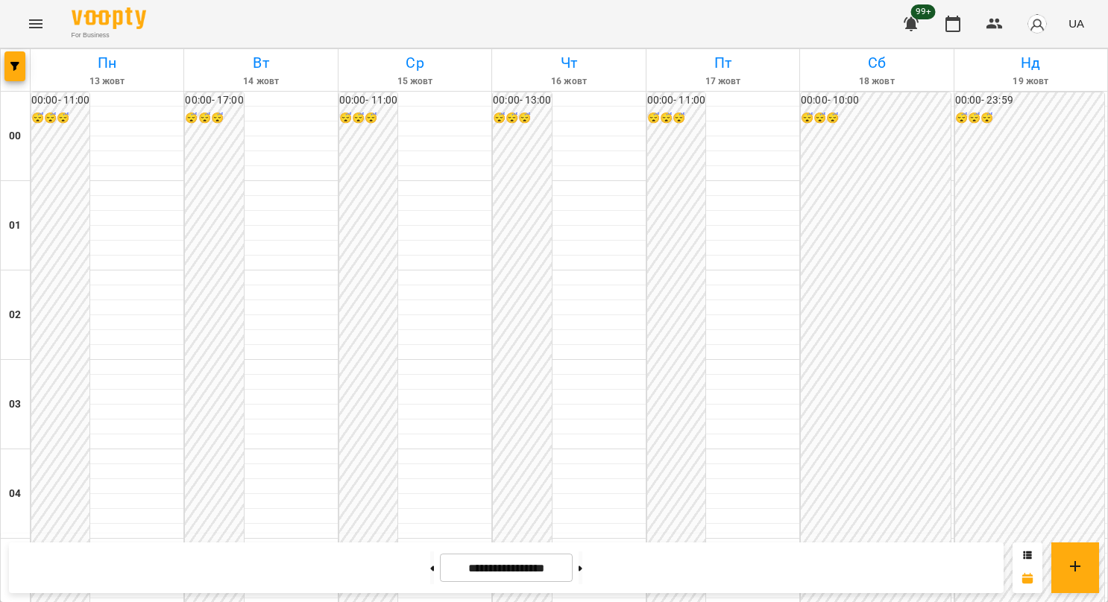
scroll to position [883, 0]
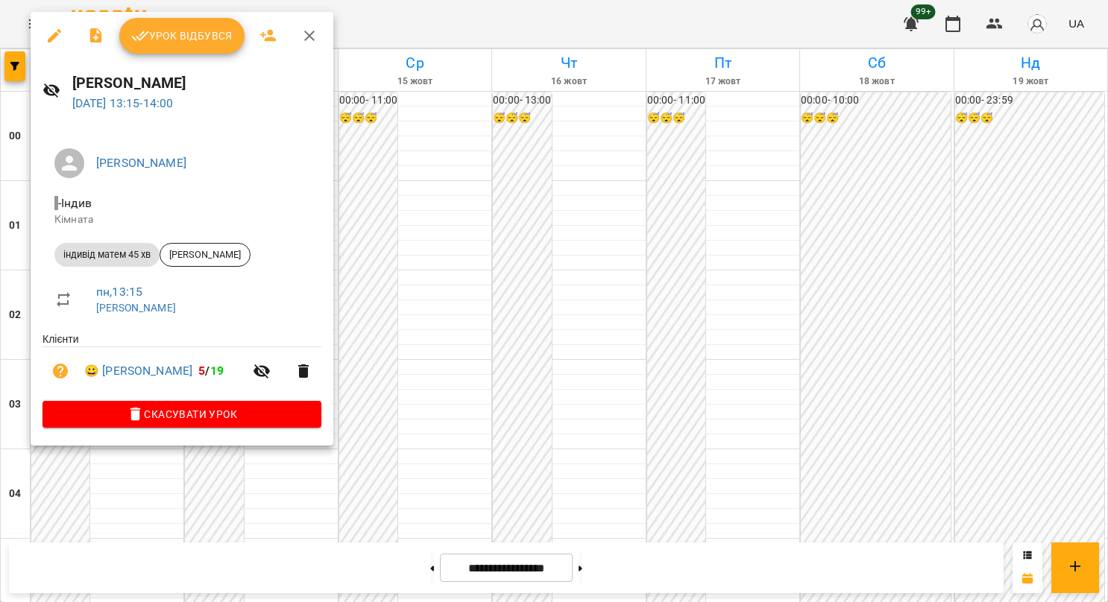
click at [403, 206] on div at bounding box center [554, 301] width 1108 height 602
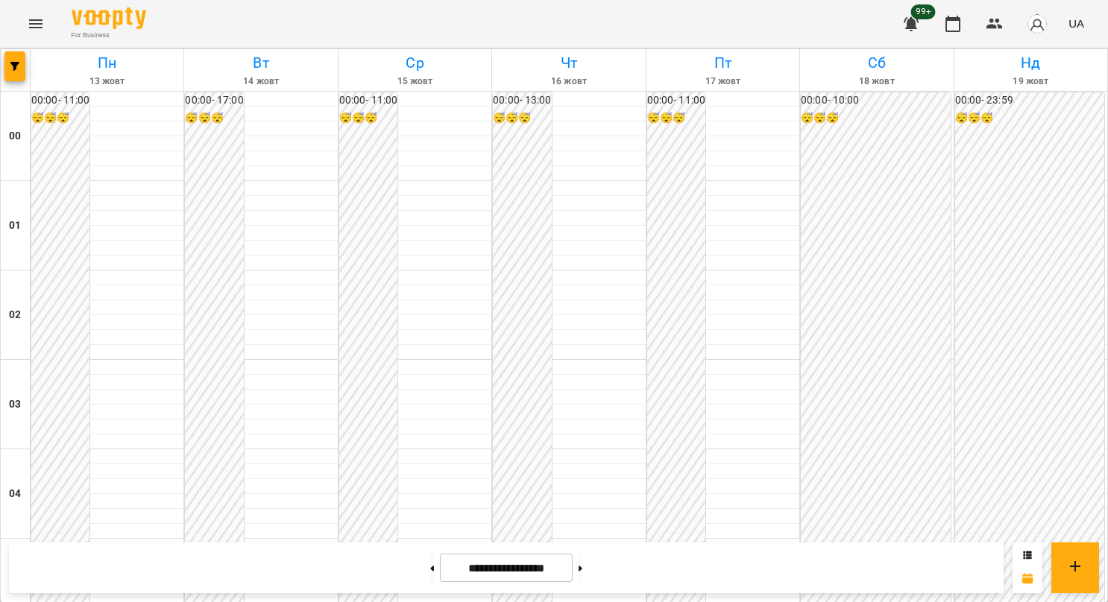
scroll to position [969, 0]
